Goal: Task Accomplishment & Management: Manage account settings

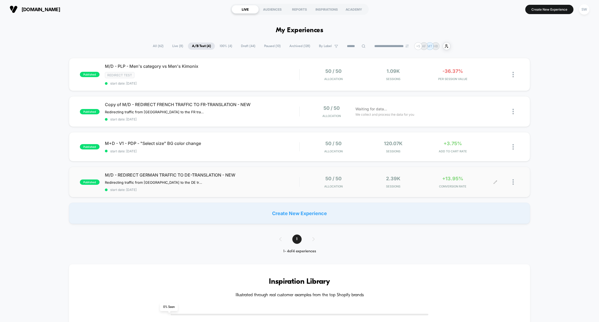
click at [425, 179] on div "+13.95% CONVERSION RATE" at bounding box center [452, 182] width 57 height 13
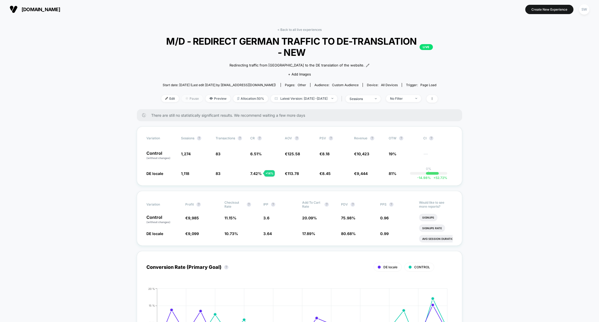
click at [182, 99] on span "Pause" at bounding box center [192, 98] width 21 height 7
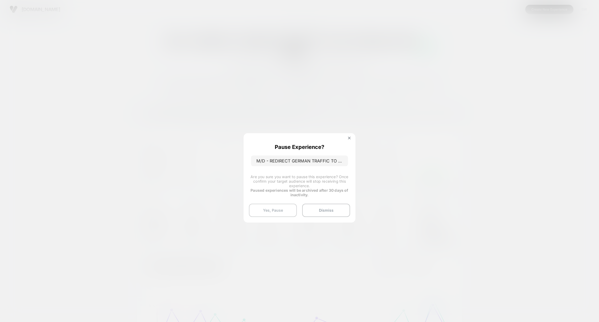
click at [272, 209] on button "Yes, Pause" at bounding box center [273, 210] width 48 height 13
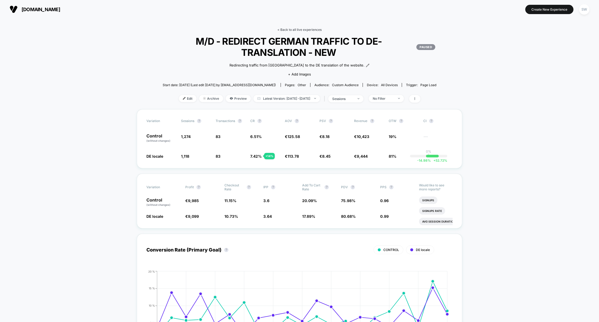
click at [302, 30] on link "< Back to all live experiences" at bounding box center [299, 30] width 44 height 4
